Goal: Find specific page/section: Find specific page/section

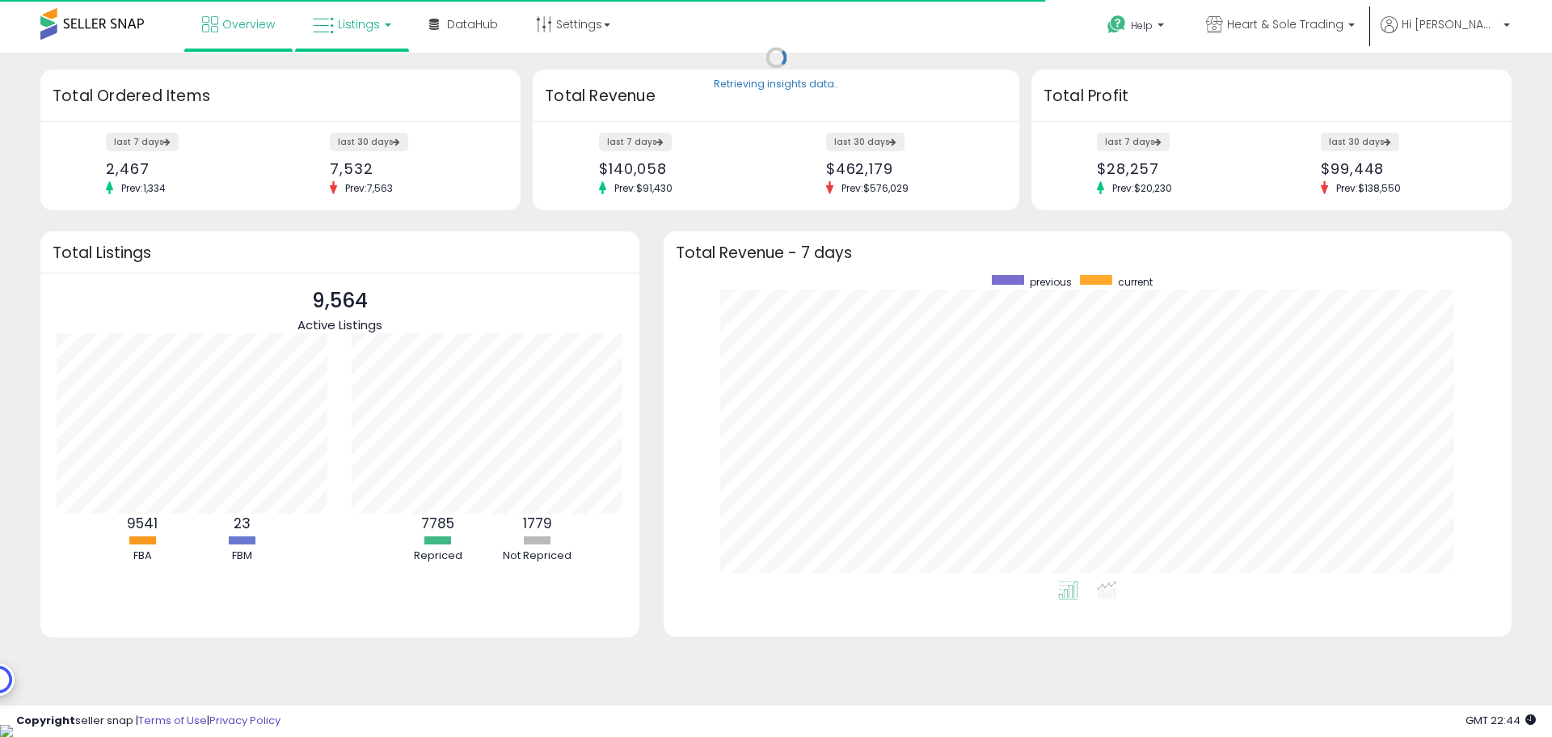
scroll to position [306, 816]
click at [366, 31] on span "Listings" at bounding box center [359, 24] width 42 height 16
click at [364, 86] on icon at bounding box center [364, 80] width 70 height 21
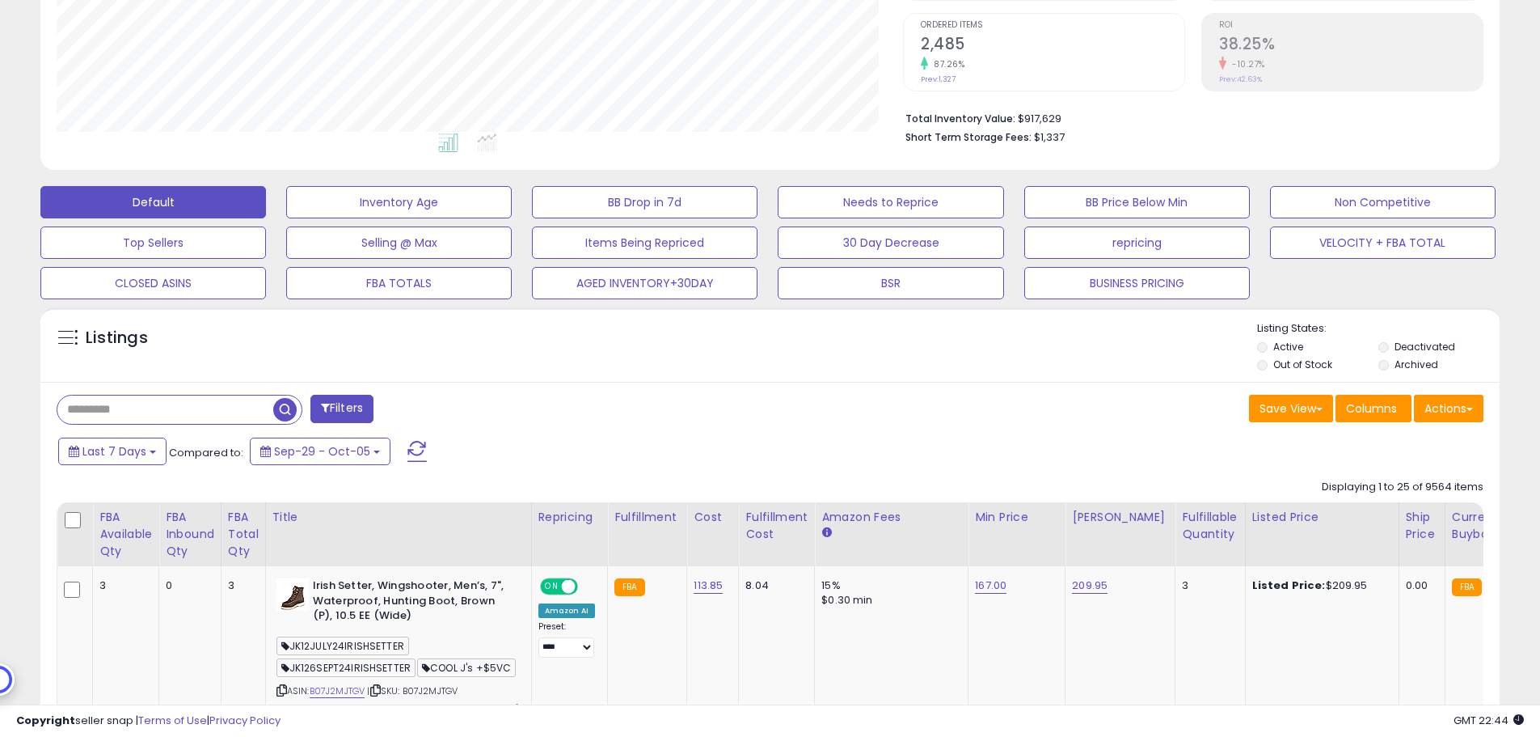
scroll to position [566, 0]
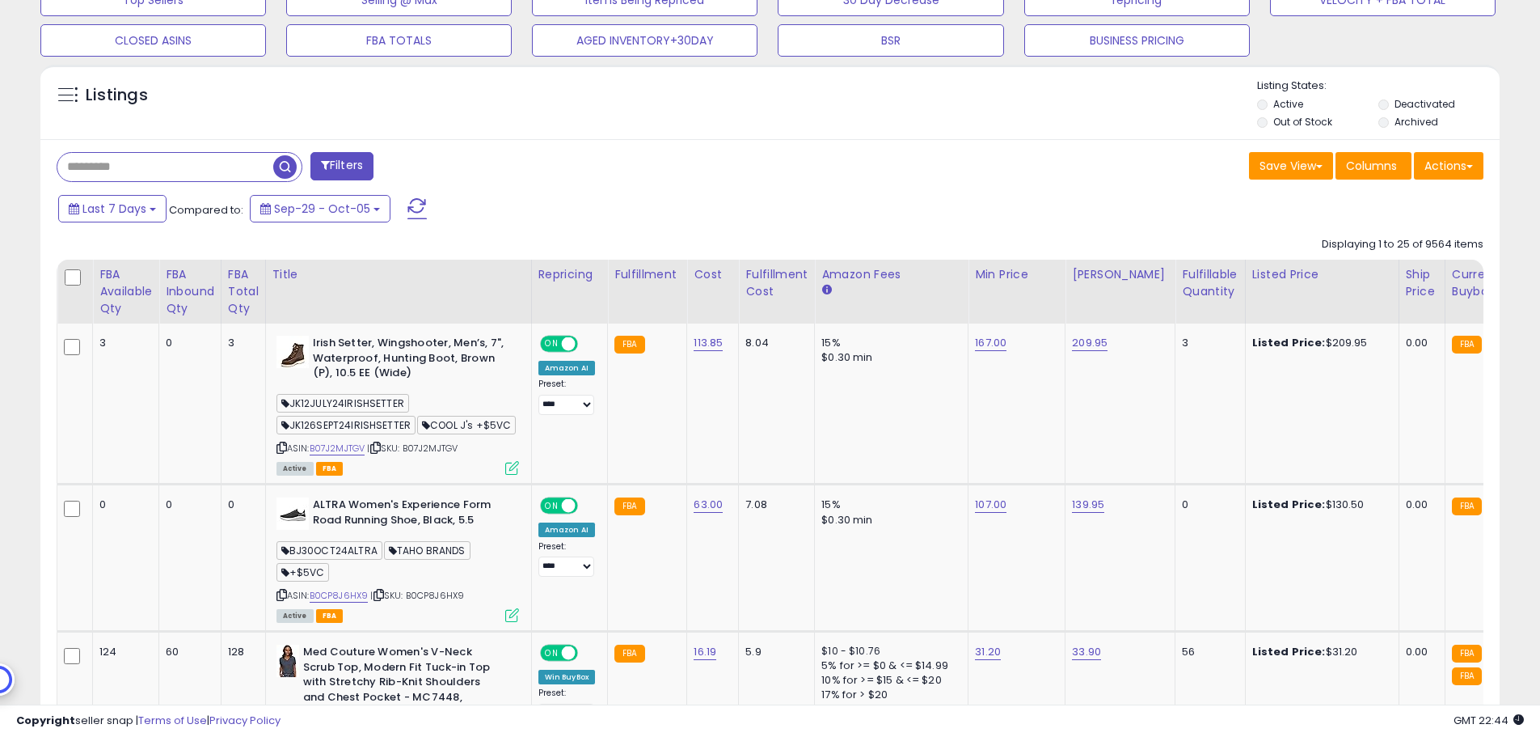
click at [1407, 91] on p "Listing States:" at bounding box center [1378, 85] width 243 height 15
click at [1410, 99] on label "Deactivated" at bounding box center [1425, 104] width 61 height 14
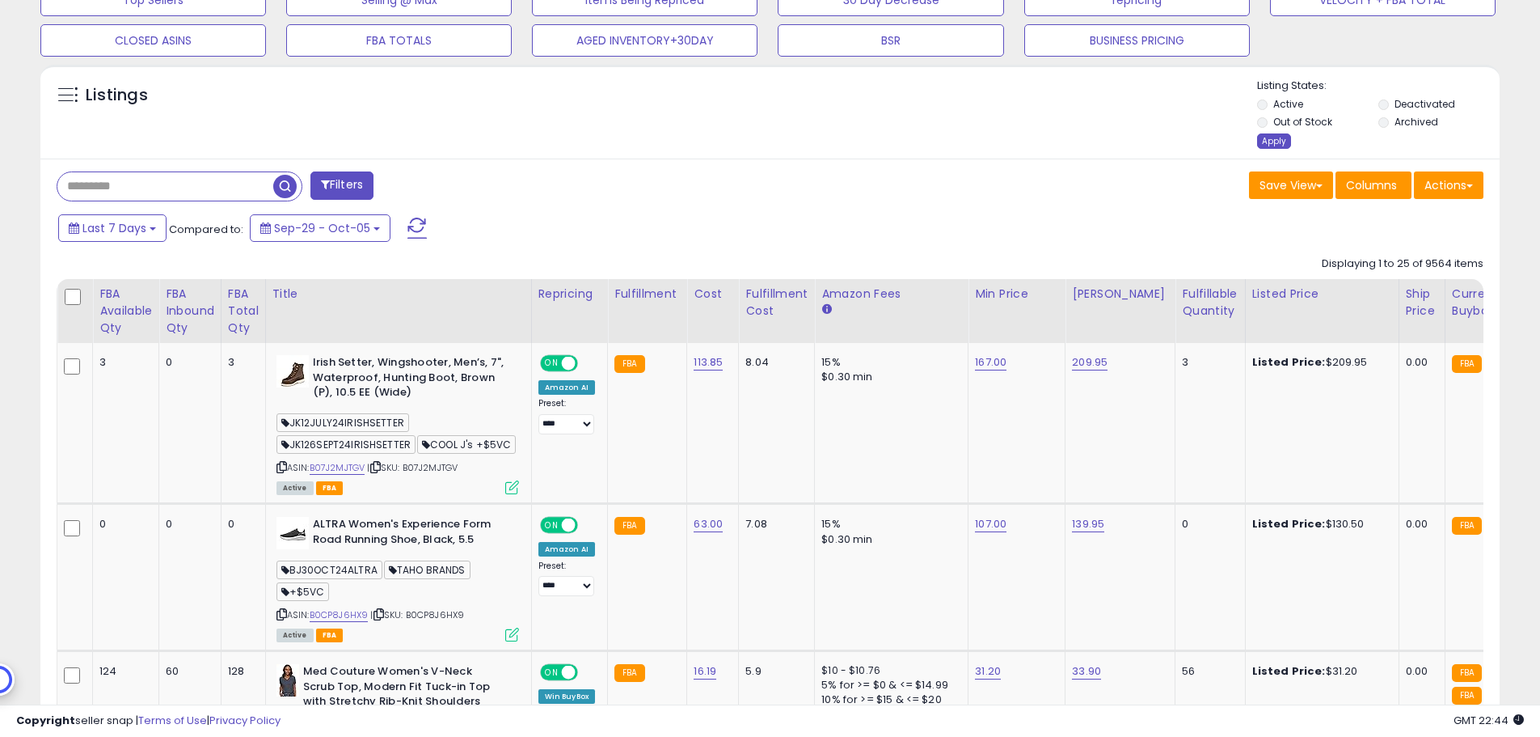
click at [1279, 137] on div "Apply" at bounding box center [1274, 140] width 34 height 15
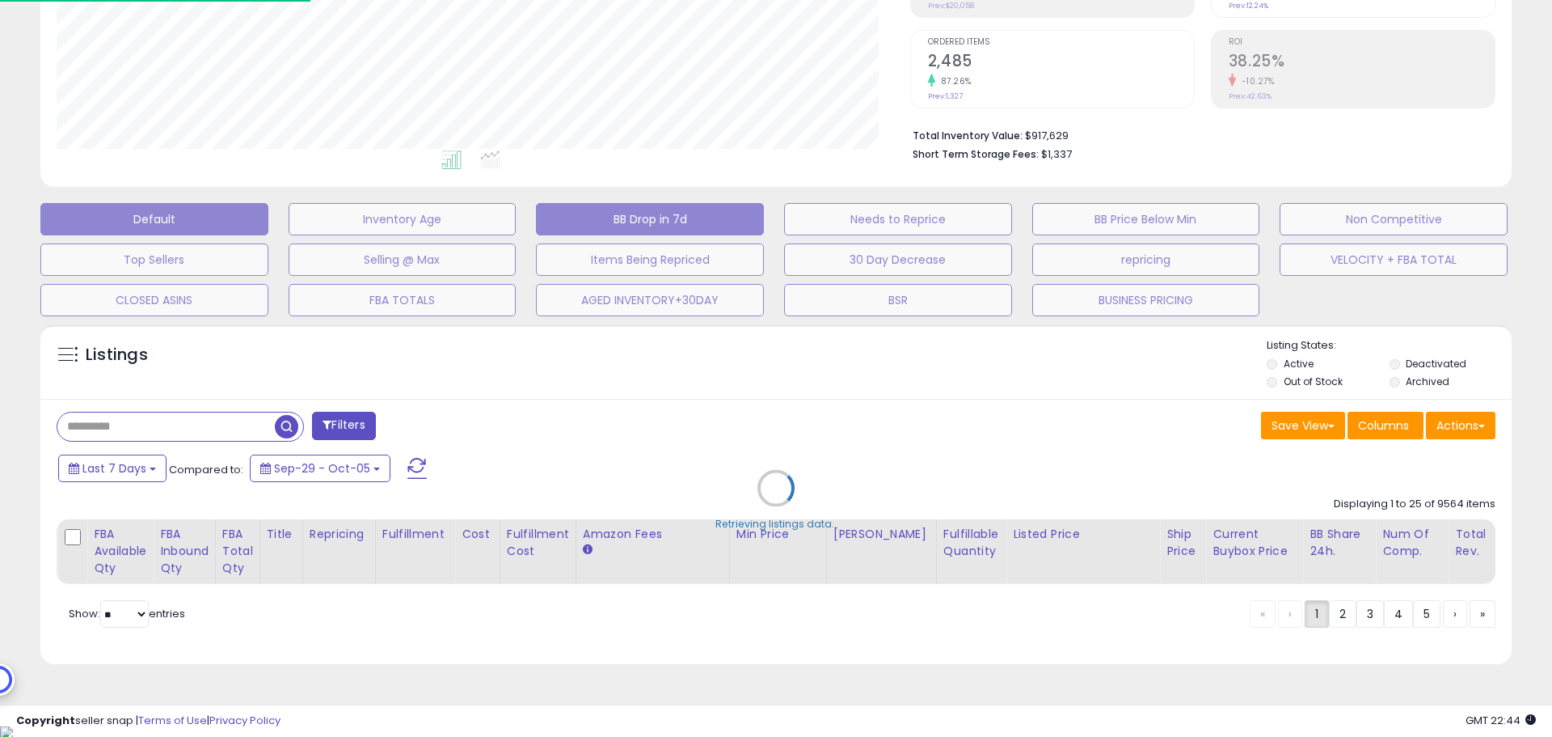
scroll to position [332, 854]
